Goal: Navigation & Orientation: Find specific page/section

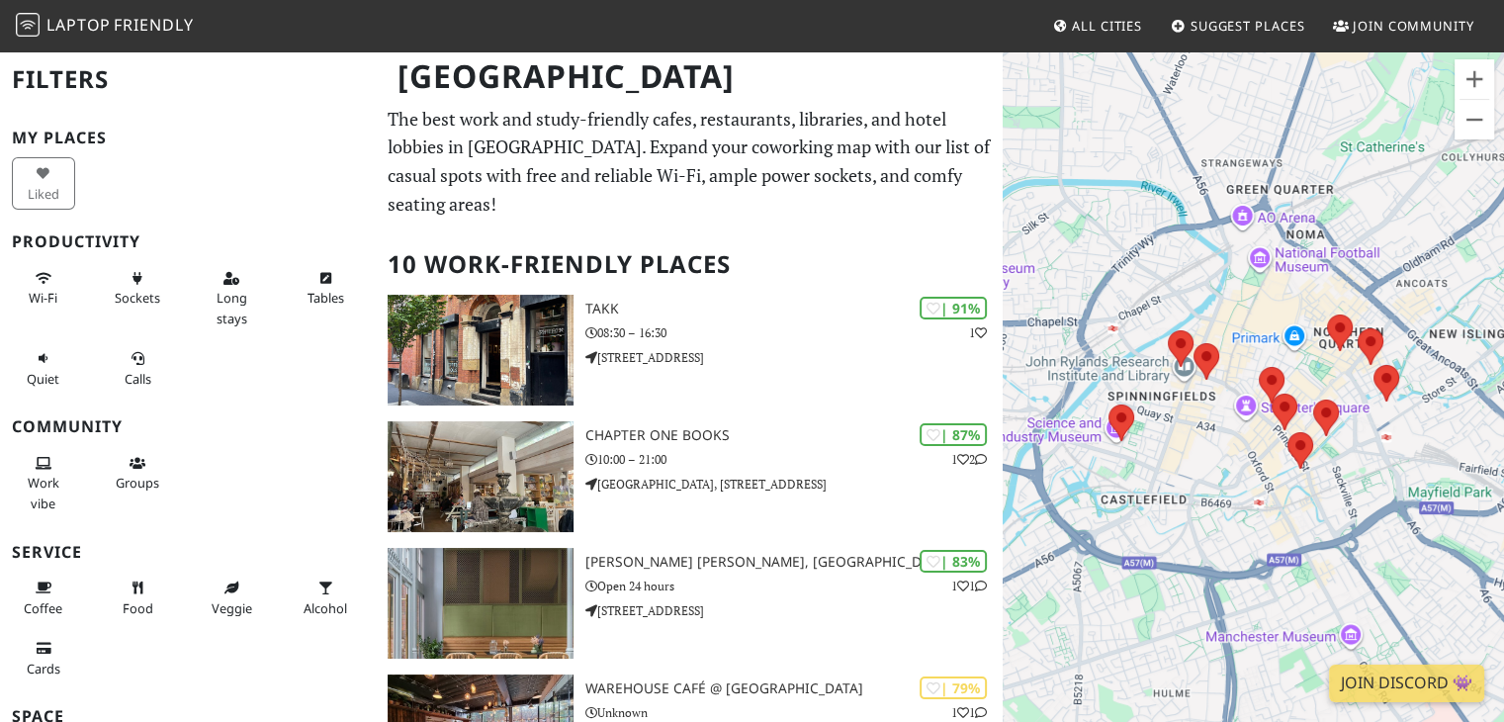
click at [119, 21] on span "Friendly" at bounding box center [153, 25] width 79 height 22
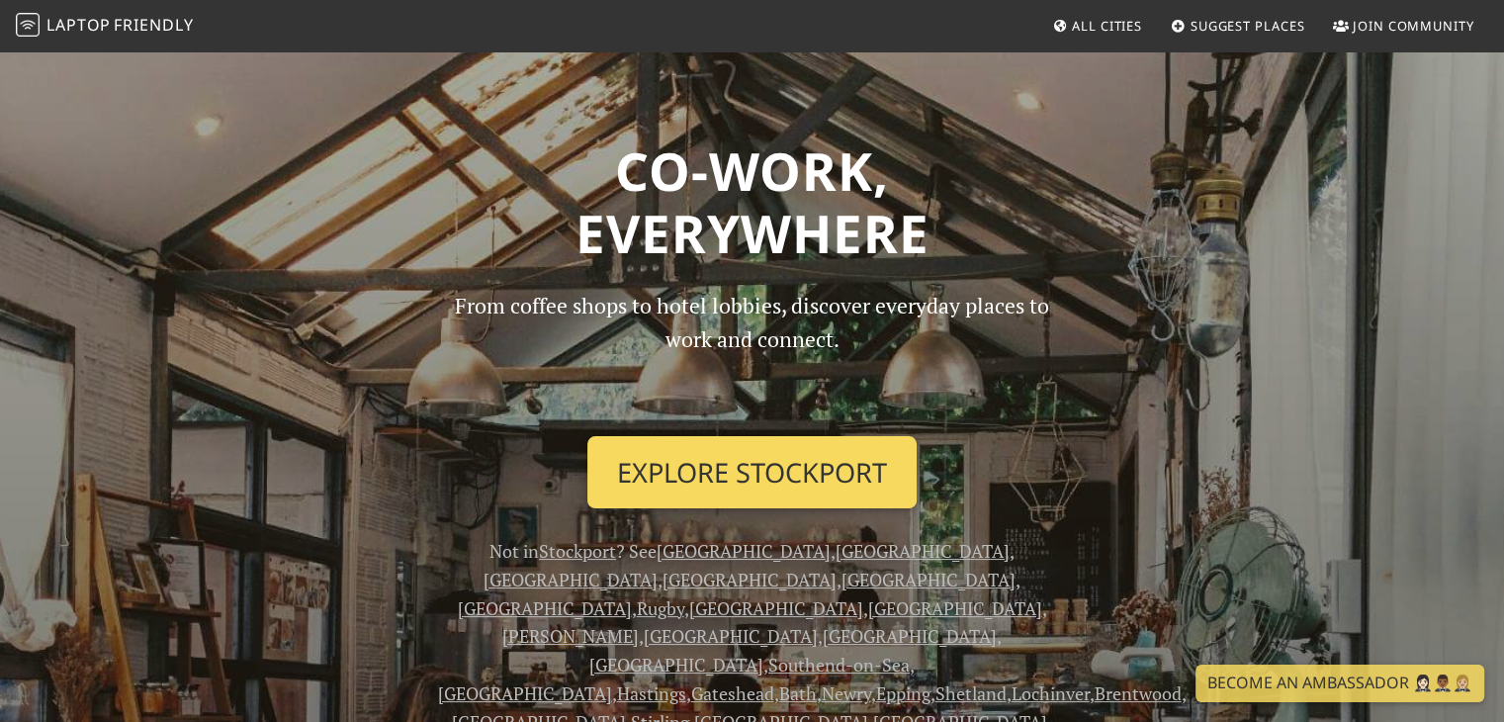
click at [747, 469] on link "Explore Stockport" at bounding box center [751, 472] width 329 height 73
